Goal: Information Seeking & Learning: Learn about a topic

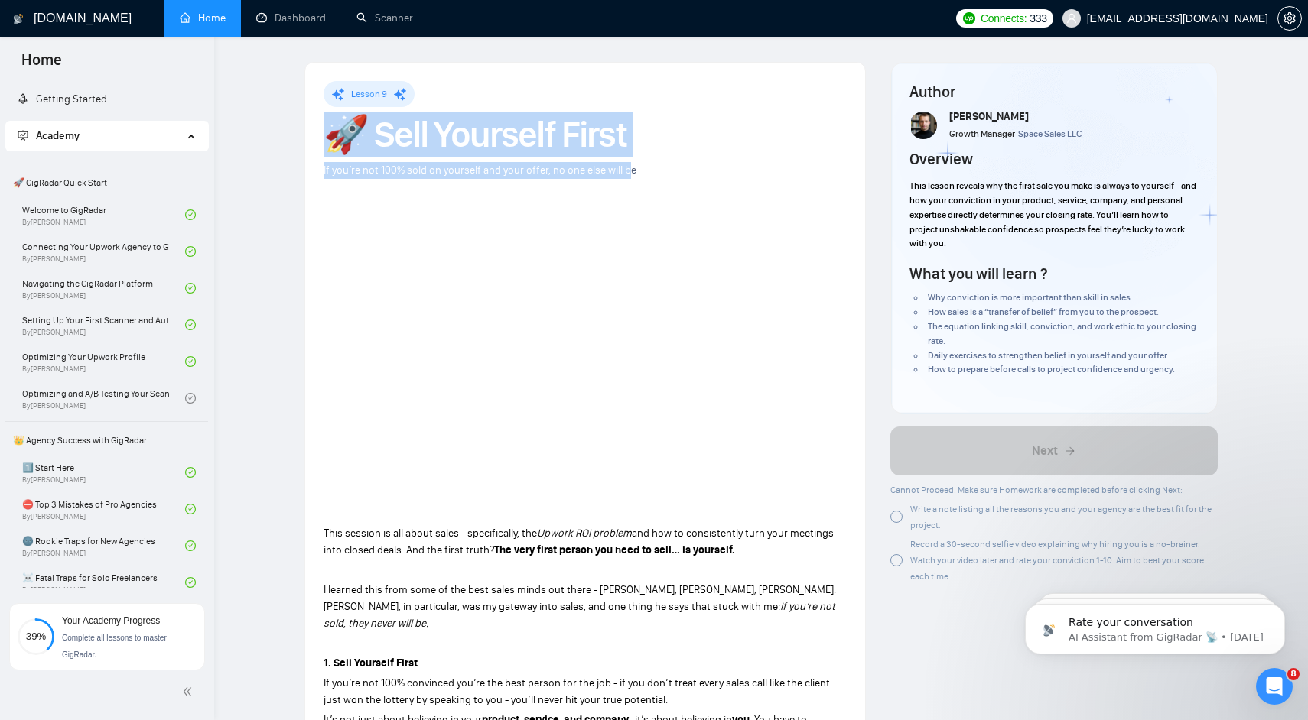
scroll to position [342, 0]
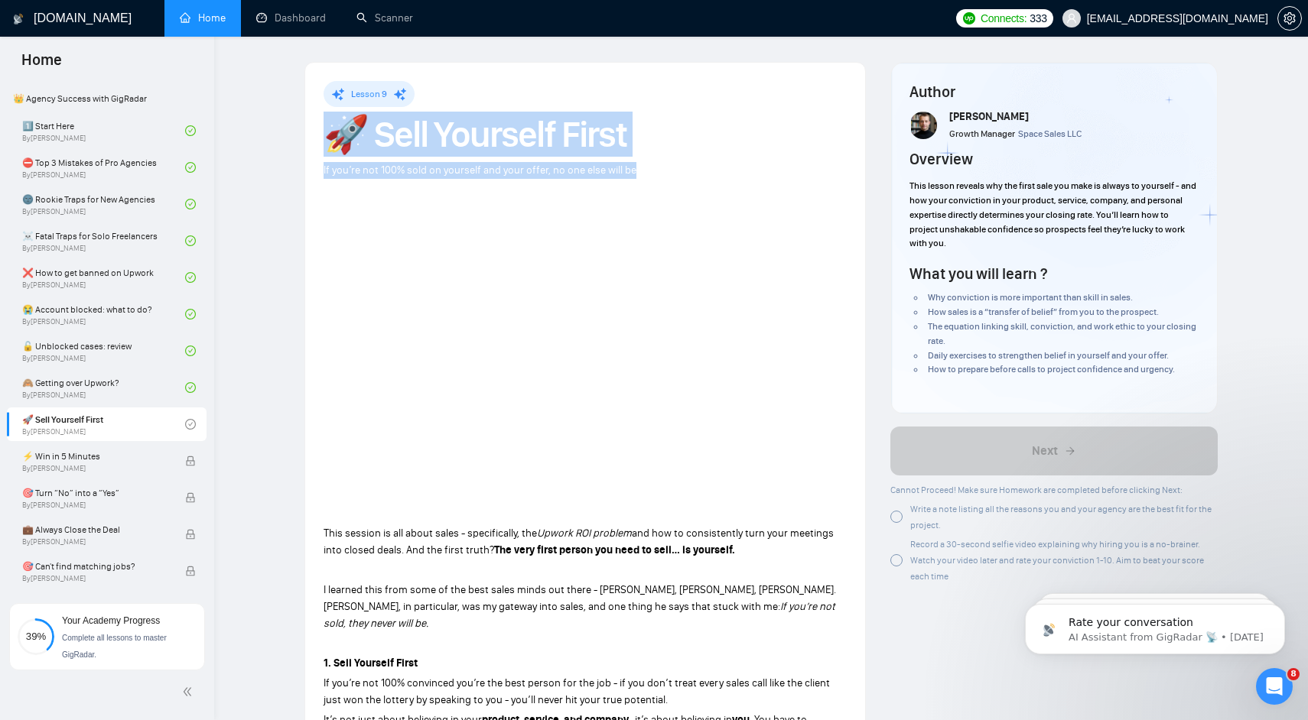
drag, startPoint x: 531, startPoint y: 148, endPoint x: 633, endPoint y: 166, distance: 104.1
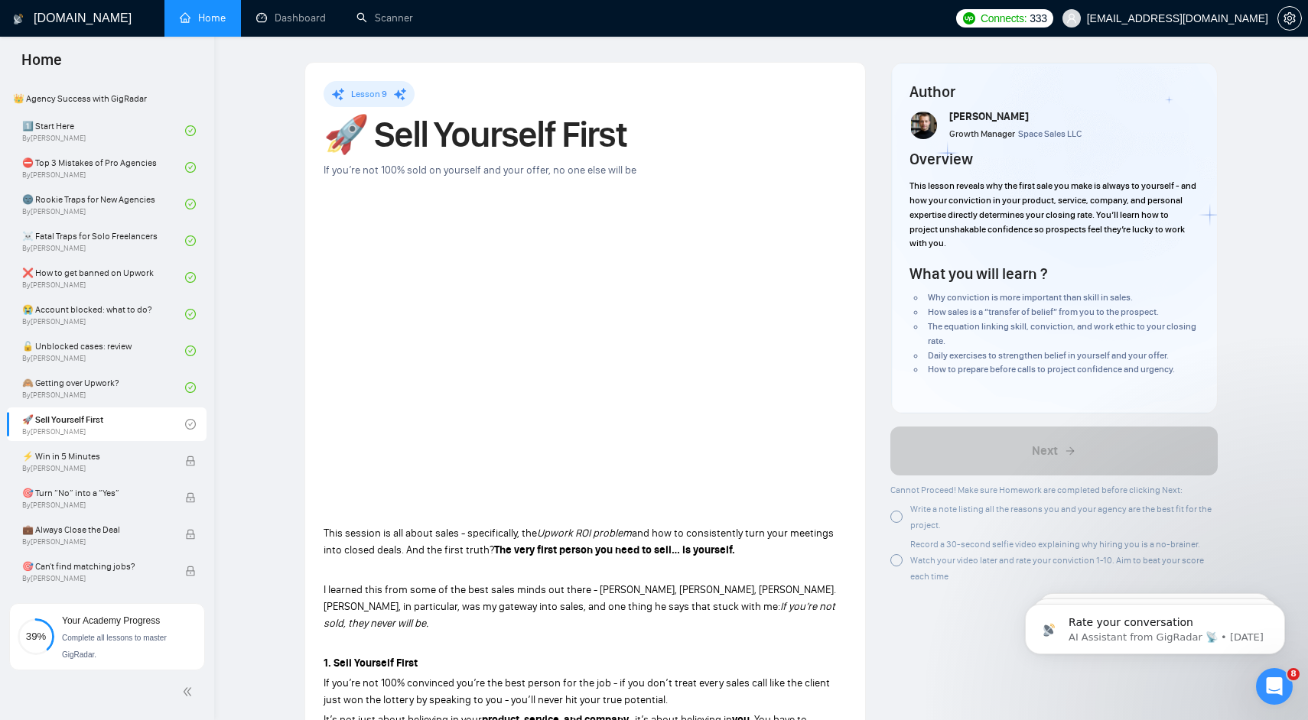
click at [626, 166] on span "If you’re not 100% sold on yourself and your offer, no one else will be" at bounding box center [480, 170] width 313 height 13
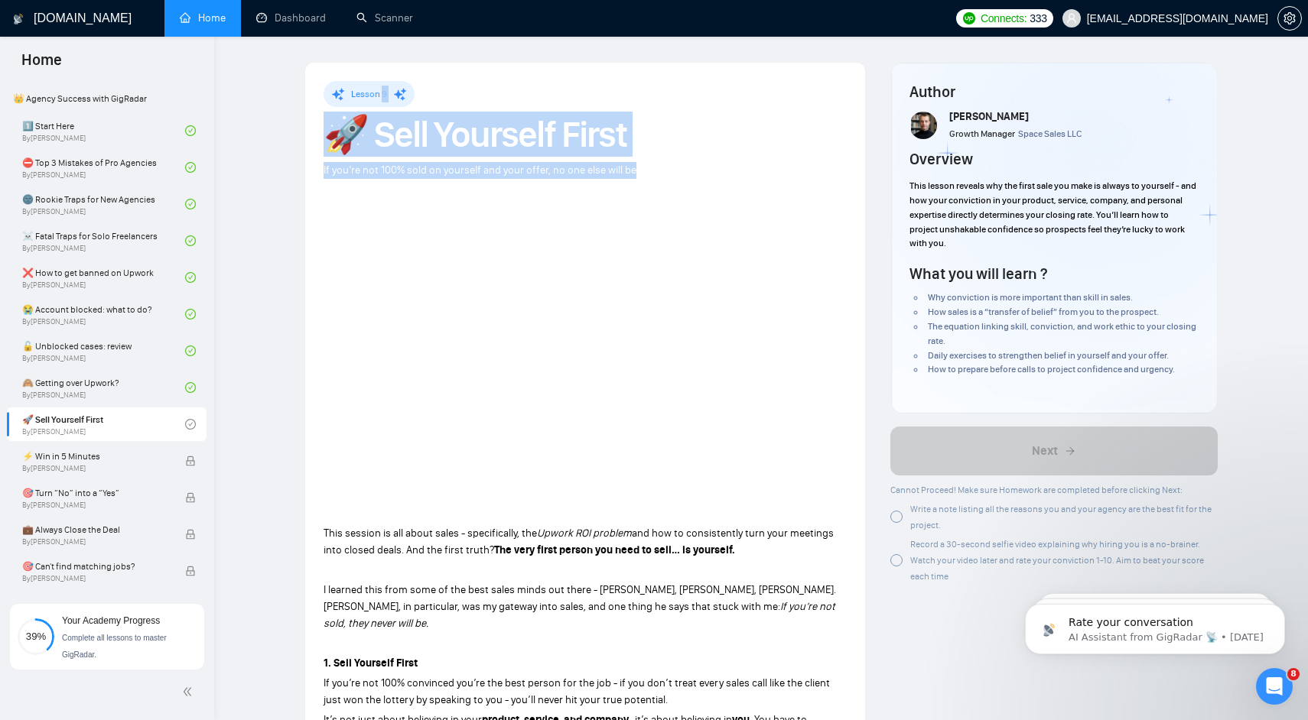
drag, startPoint x: 626, startPoint y: 166, endPoint x: 338, endPoint y: 145, distance: 288.3
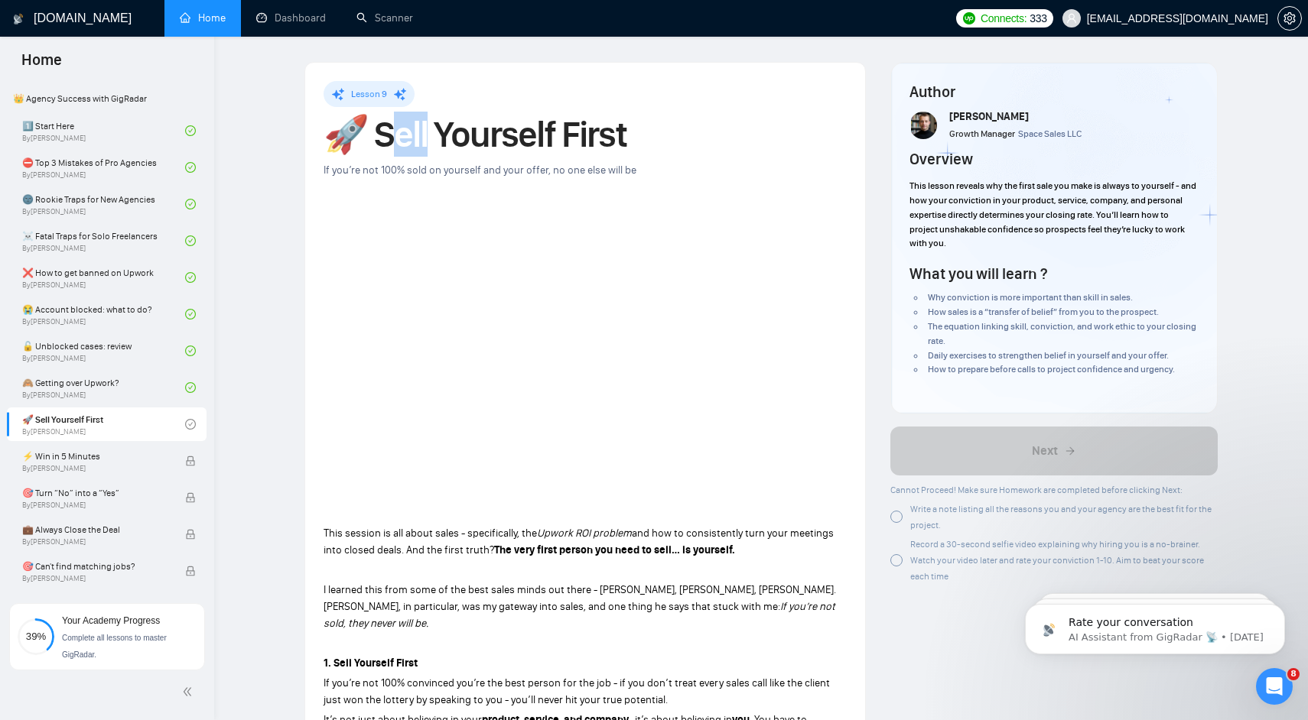
drag, startPoint x: 384, startPoint y: 148, endPoint x: 390, endPoint y: 154, distance: 8.1
click at [390, 151] on h1 "🚀 Sell Yourself First" at bounding box center [585, 135] width 523 height 34
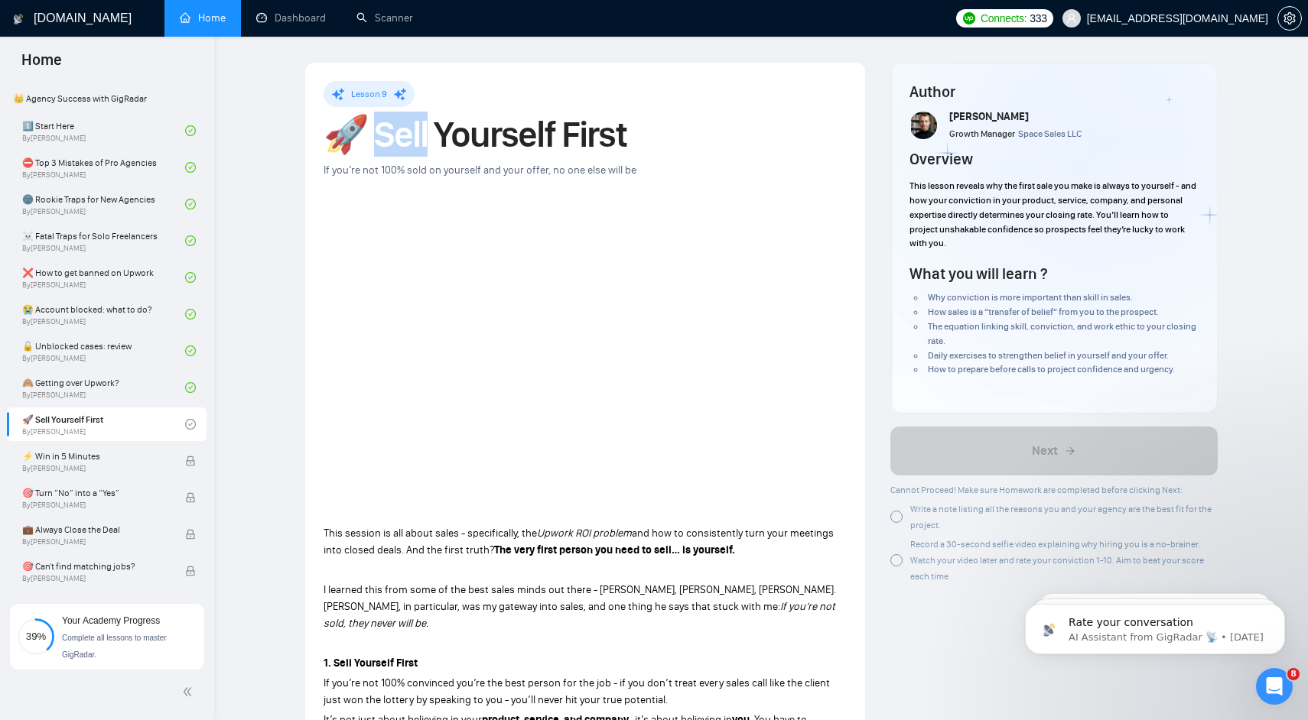
click at [390, 151] on h1 "🚀 Sell Yourself First" at bounding box center [585, 135] width 523 height 34
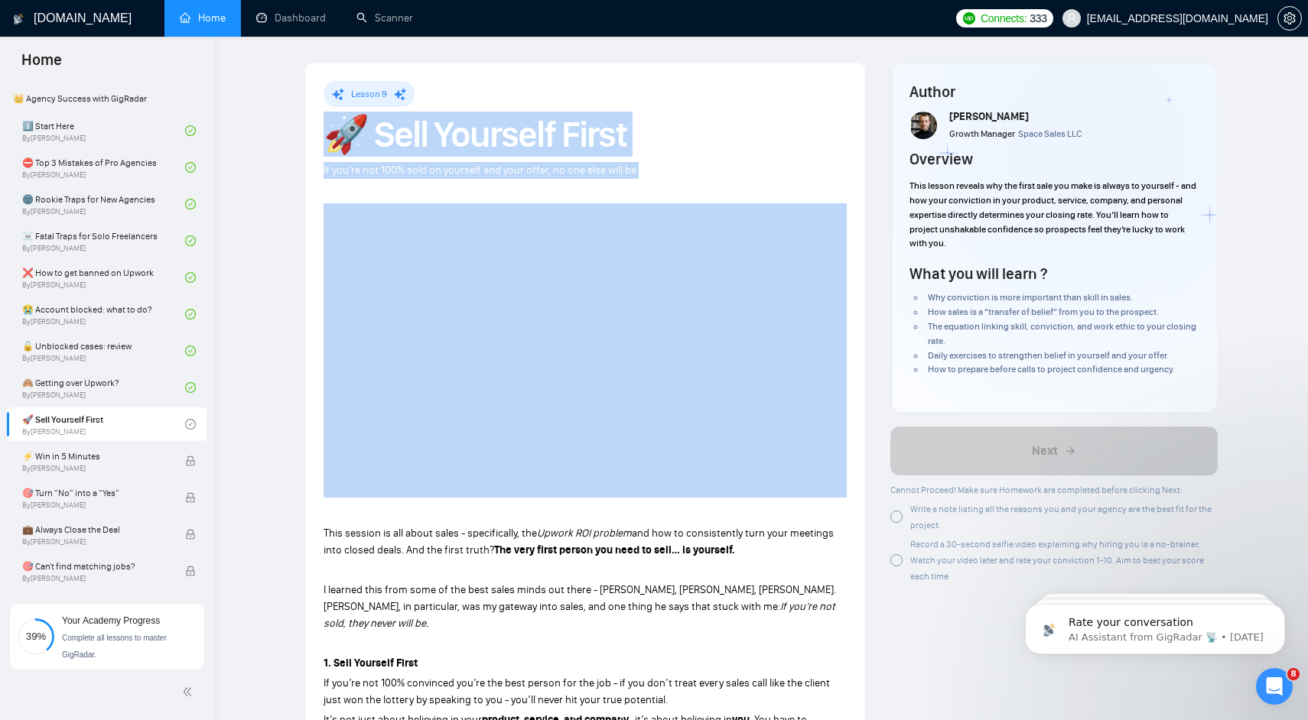
drag, startPoint x: 390, startPoint y: 154, endPoint x: 395, endPoint y: 169, distance: 16.2
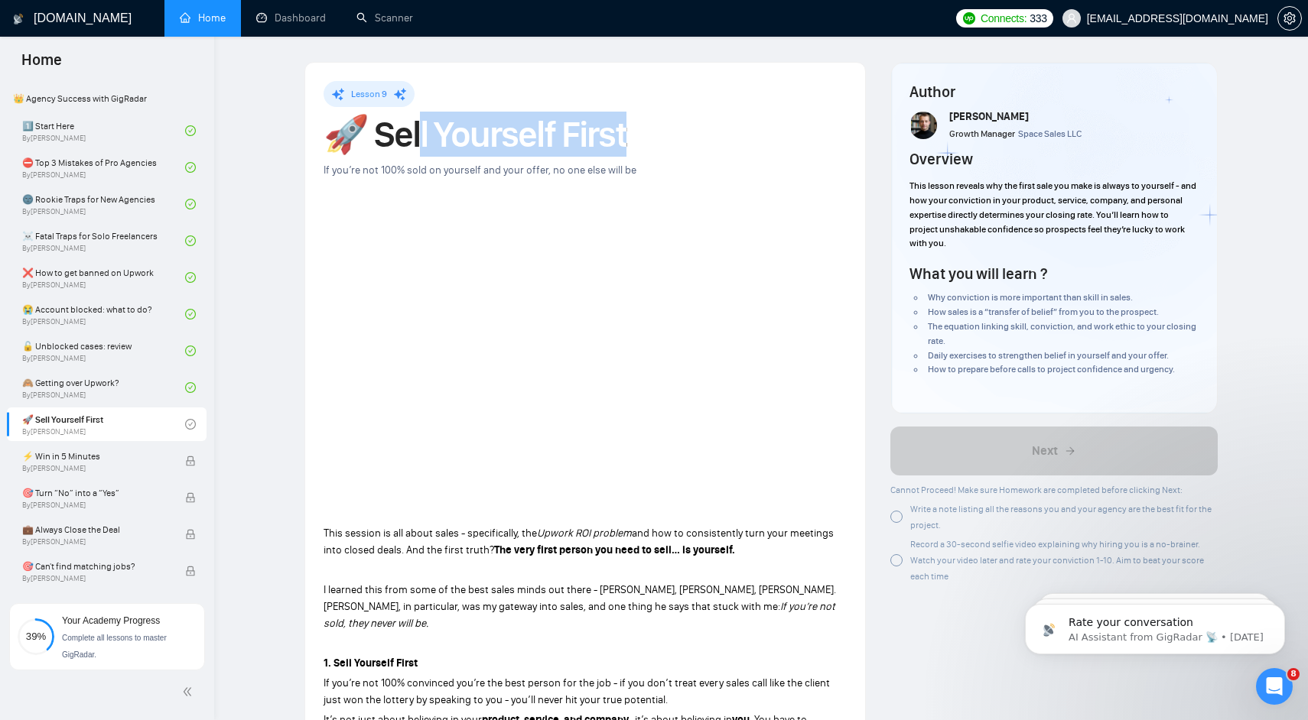
drag, startPoint x: 410, startPoint y: 154, endPoint x: 414, endPoint y: 145, distance: 9.9
click at [414, 145] on h1 "🚀 Sell Yourself First" at bounding box center [585, 135] width 523 height 34
drag, startPoint x: 414, startPoint y: 145, endPoint x: 408, endPoint y: 168, distance: 23.7
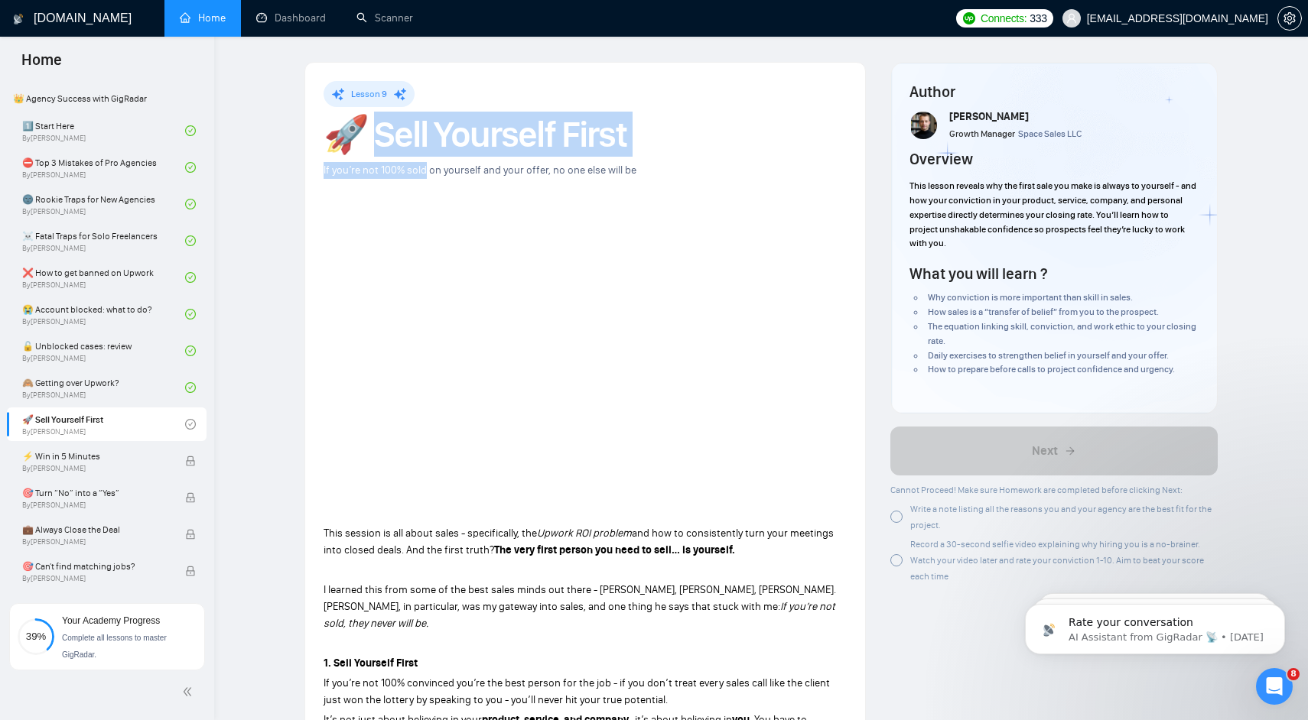
click at [419, 148] on h1 "🚀 Sell Yourself First" at bounding box center [585, 135] width 523 height 34
